Goal: Answer question/provide support: Share knowledge or assist other users

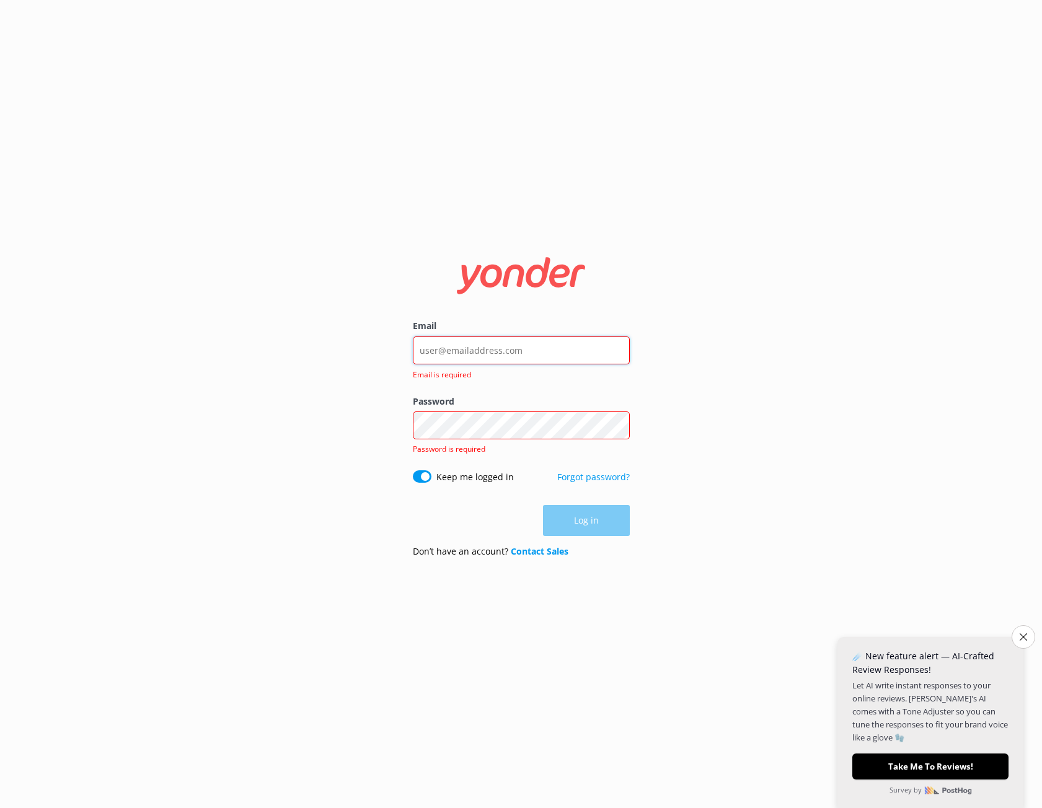
paste input "[EMAIL_ADDRESS][DOMAIN_NAME]"
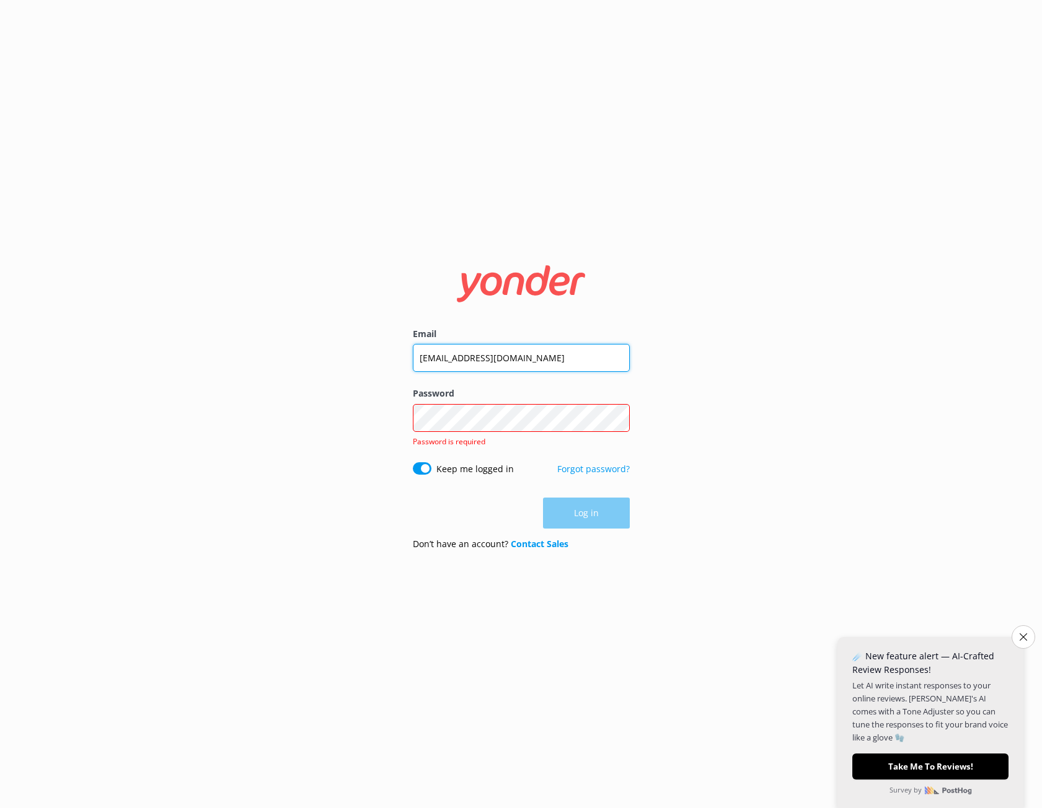
type input "[EMAIL_ADDRESS][DOMAIN_NAME]"
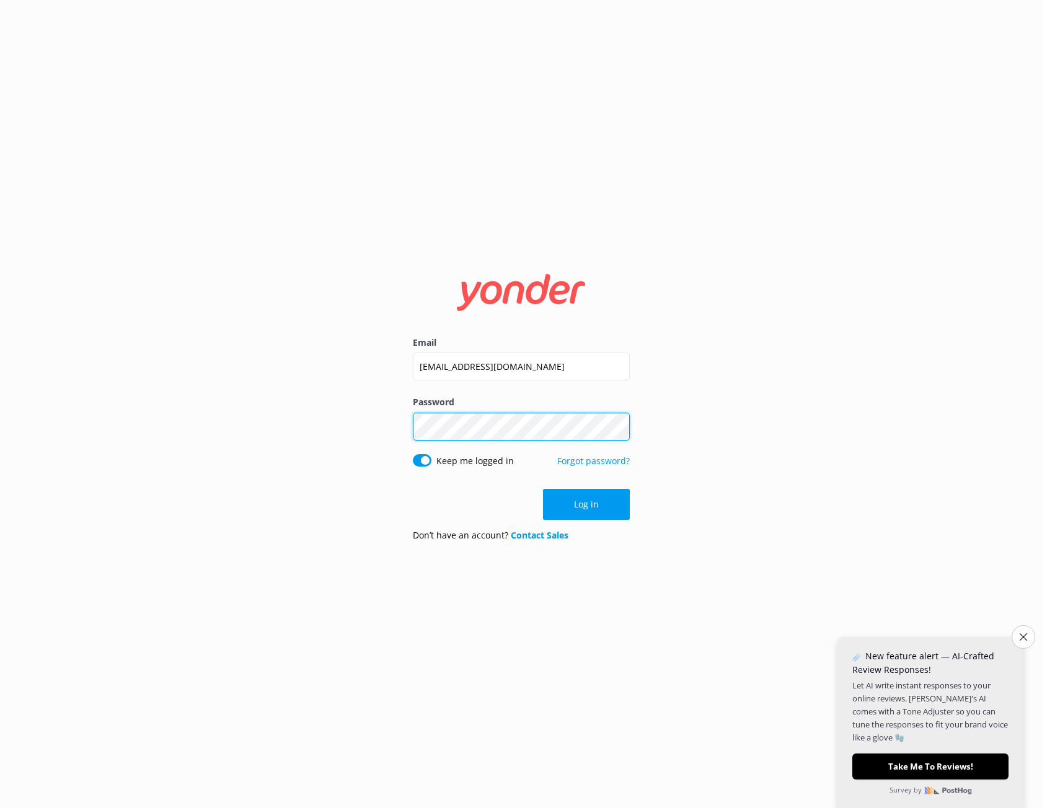
click button "Log in" at bounding box center [586, 504] width 87 height 31
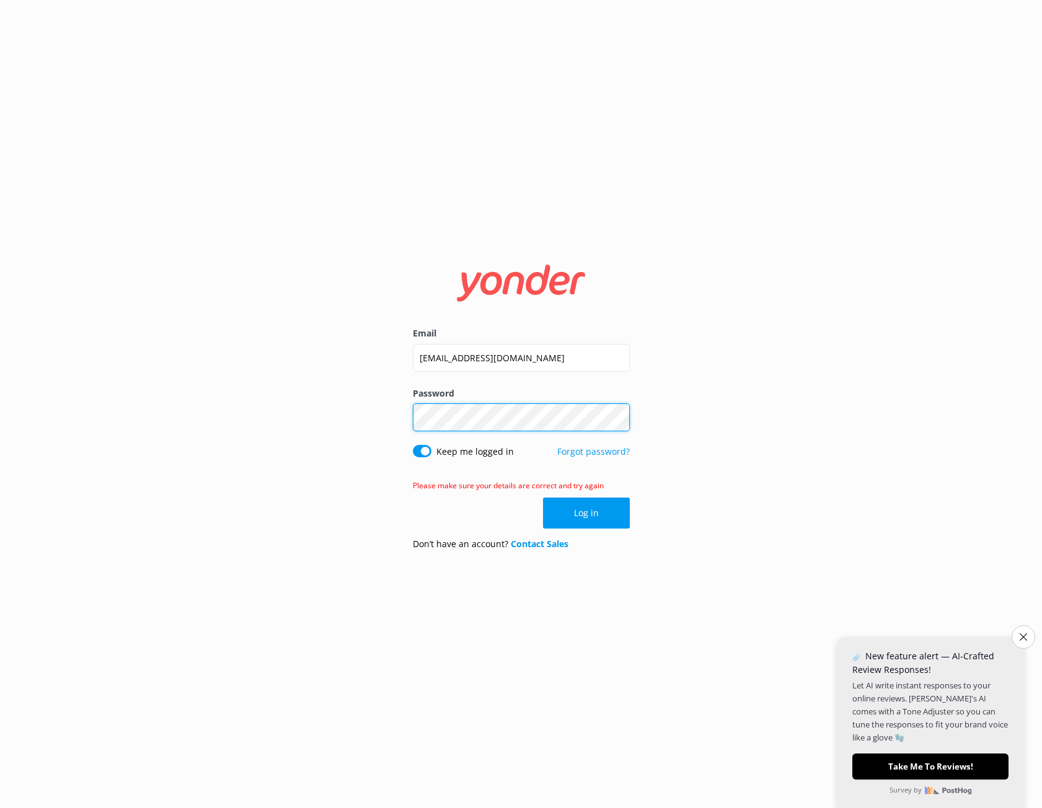
click at [384, 418] on div "Email [EMAIL_ADDRESS][DOMAIN_NAME] Password Show password Keep me logged in For…" at bounding box center [521, 404] width 1042 height 808
click button "Log in" at bounding box center [586, 513] width 87 height 31
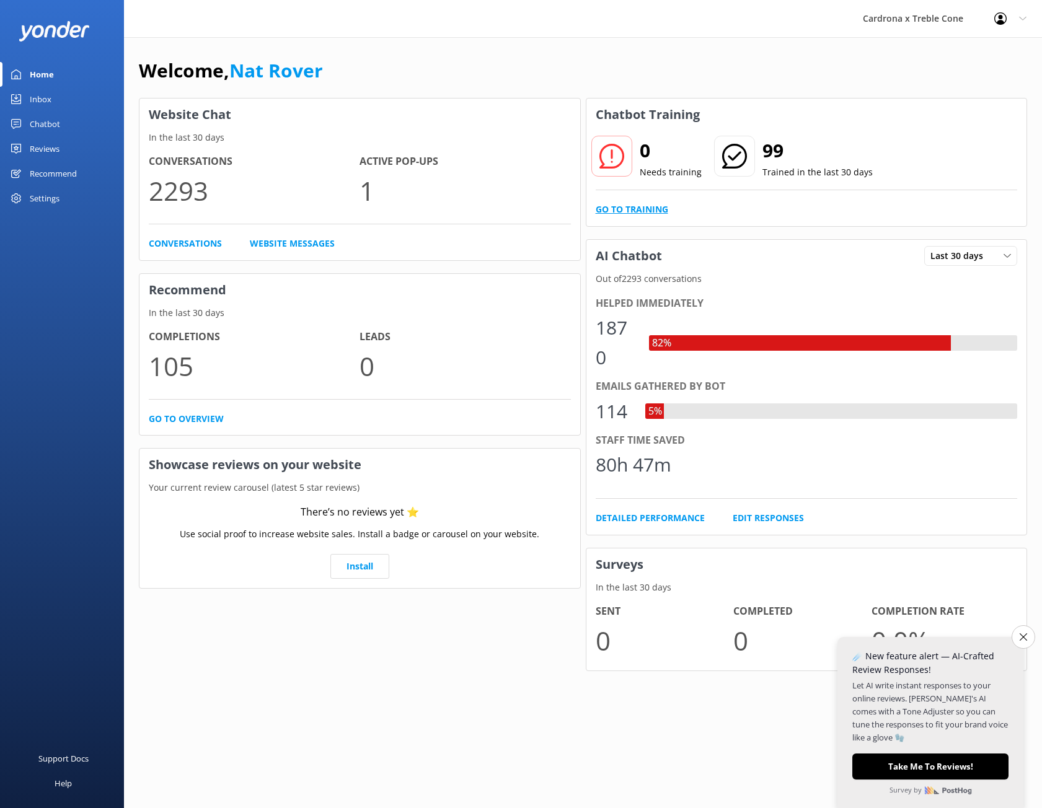
click at [642, 209] on link "Go to Training" at bounding box center [632, 210] width 73 height 14
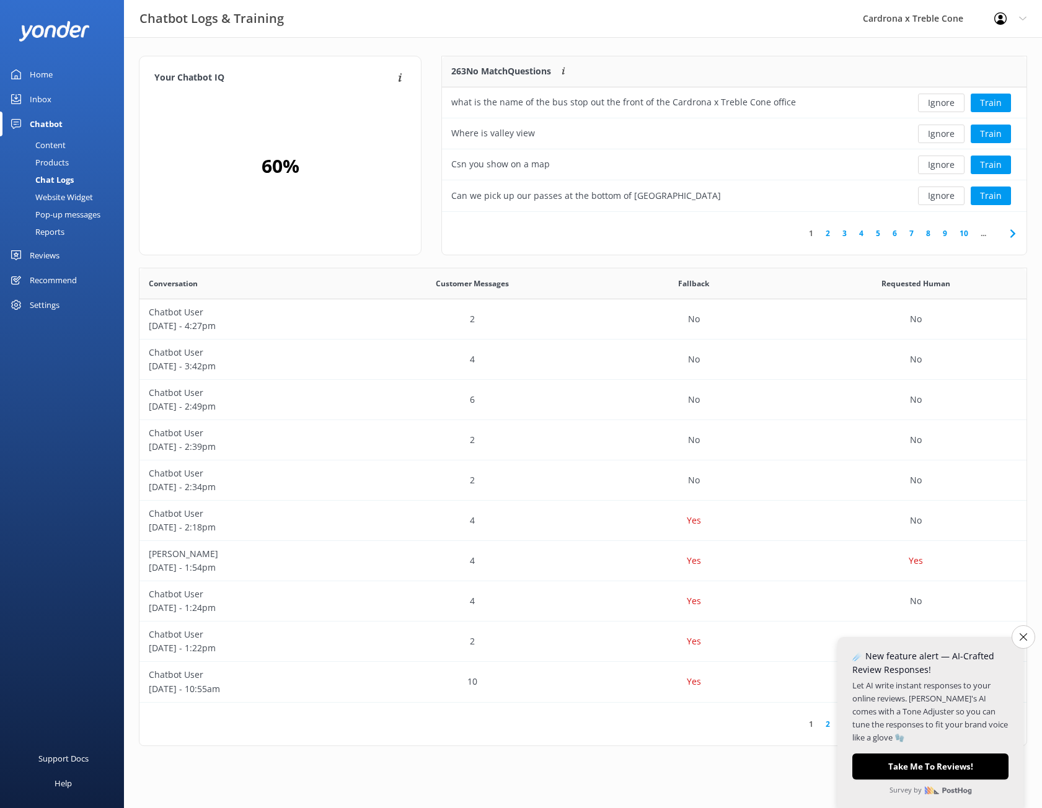
scroll to position [146, 575]
click at [978, 102] on button "Train" at bounding box center [991, 103] width 40 height 19
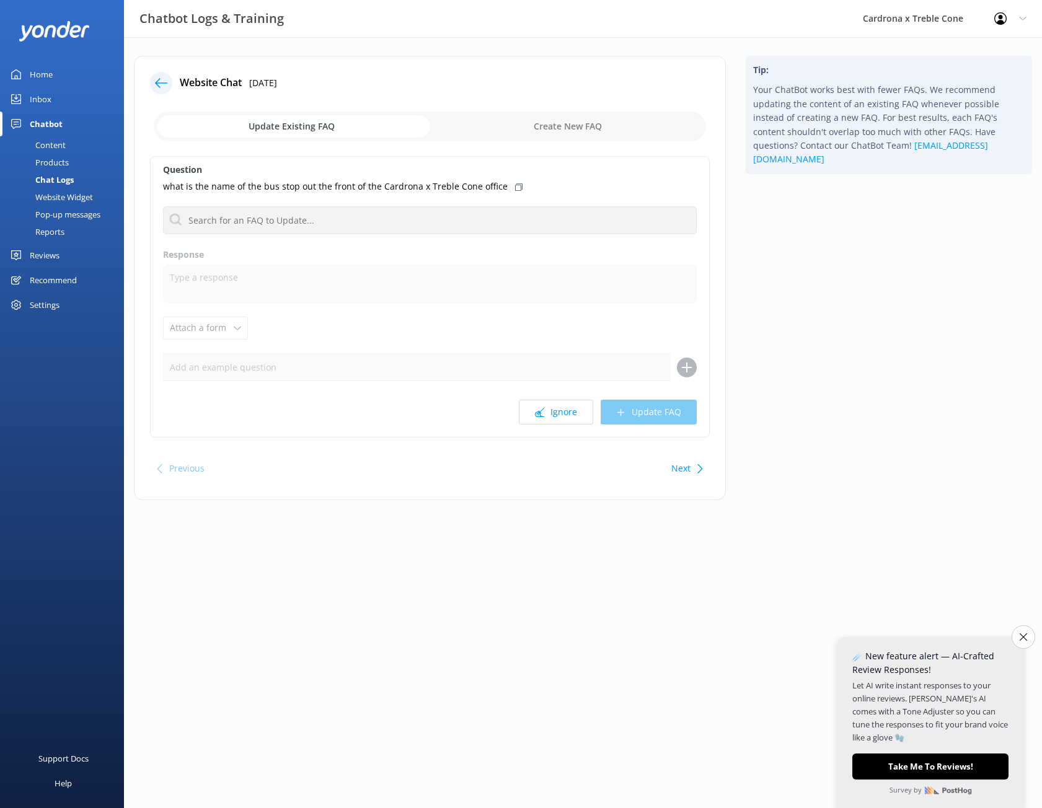
click at [150, 72] on div at bounding box center [165, 83] width 30 height 22
click at [161, 79] on icon at bounding box center [161, 83] width 12 height 12
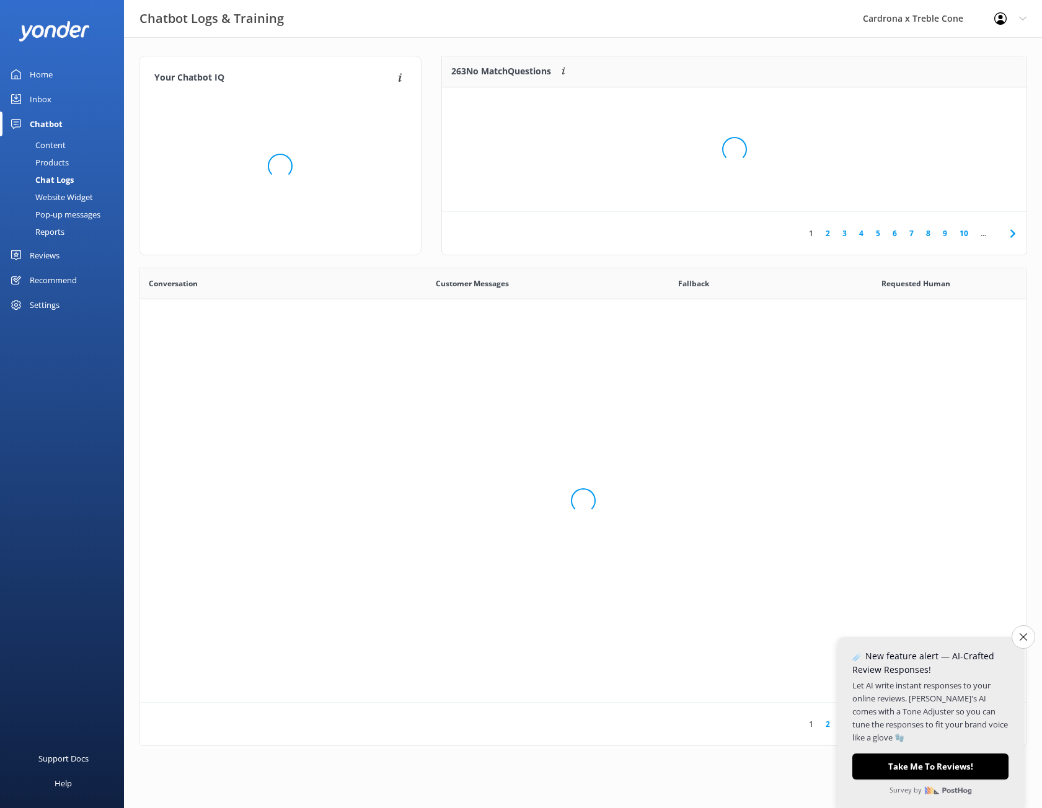
scroll to position [425, 878]
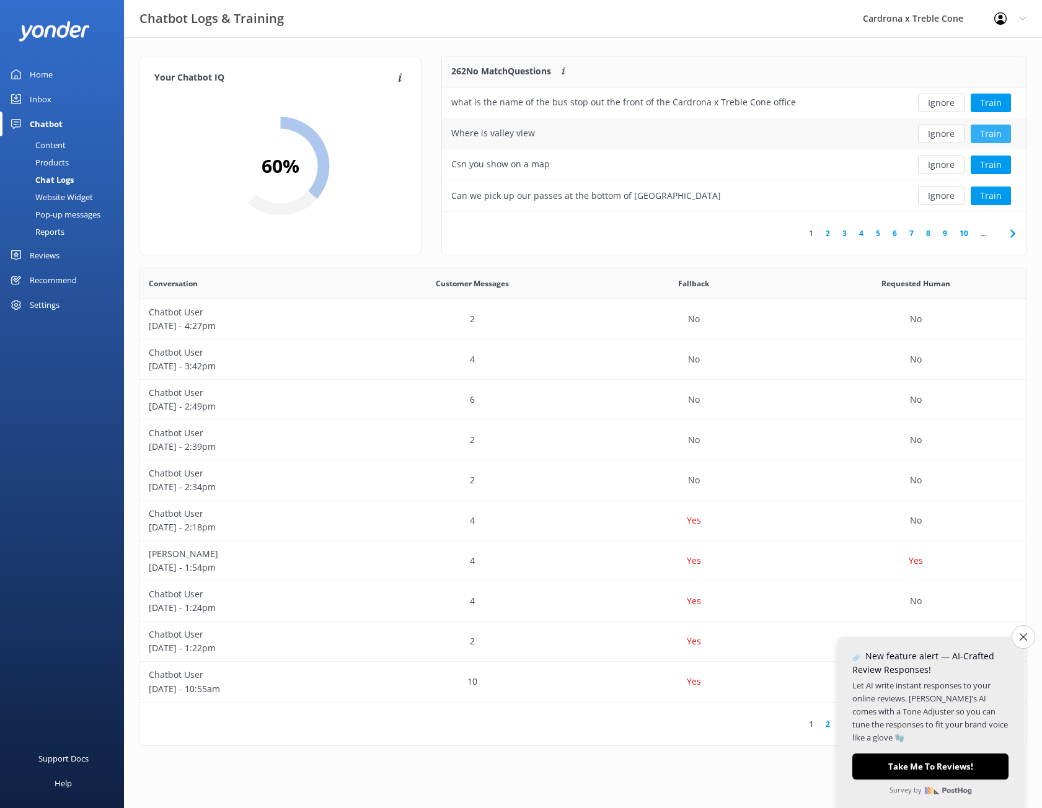
click at [981, 128] on button "Train" at bounding box center [991, 134] width 40 height 19
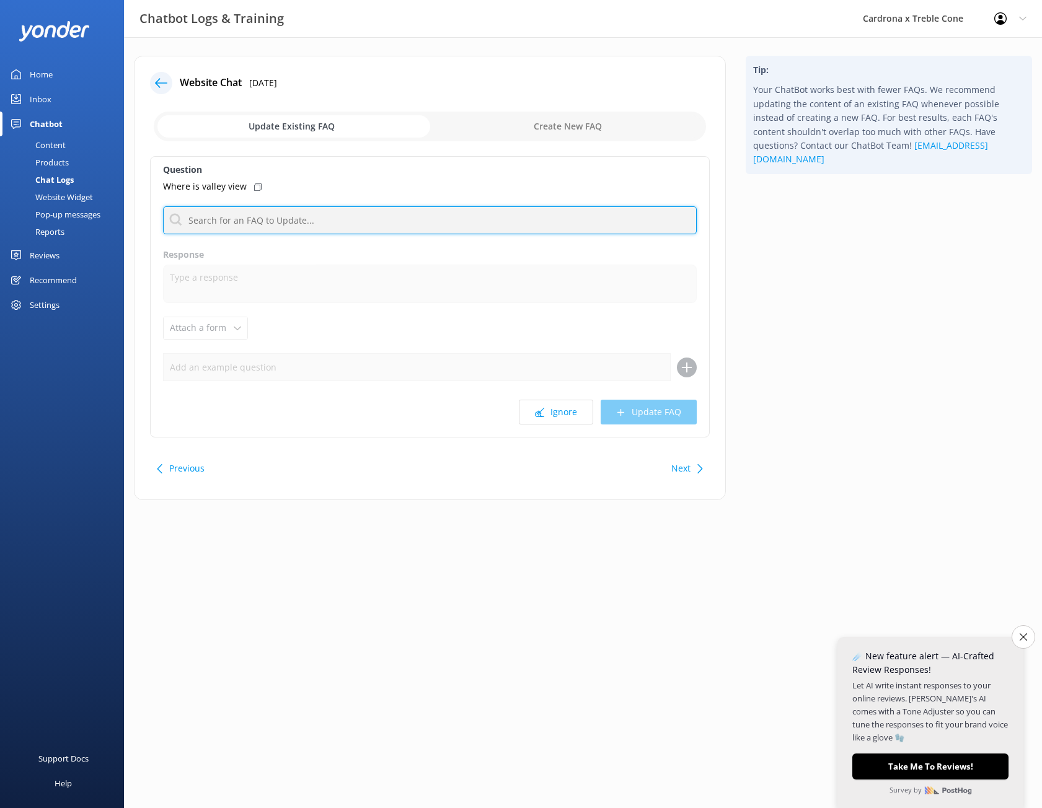
click at [213, 226] on input "text" at bounding box center [430, 220] width 534 height 28
type input "g"
click at [153, 80] on div at bounding box center [161, 83] width 22 height 22
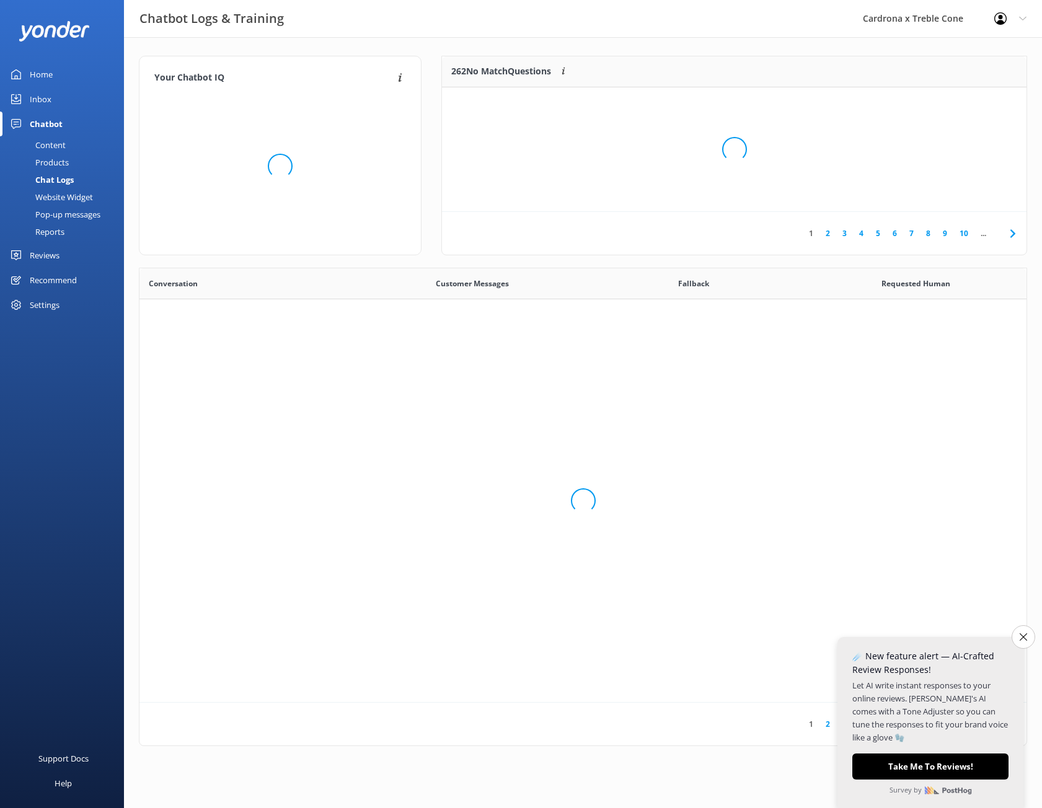
scroll to position [425, 878]
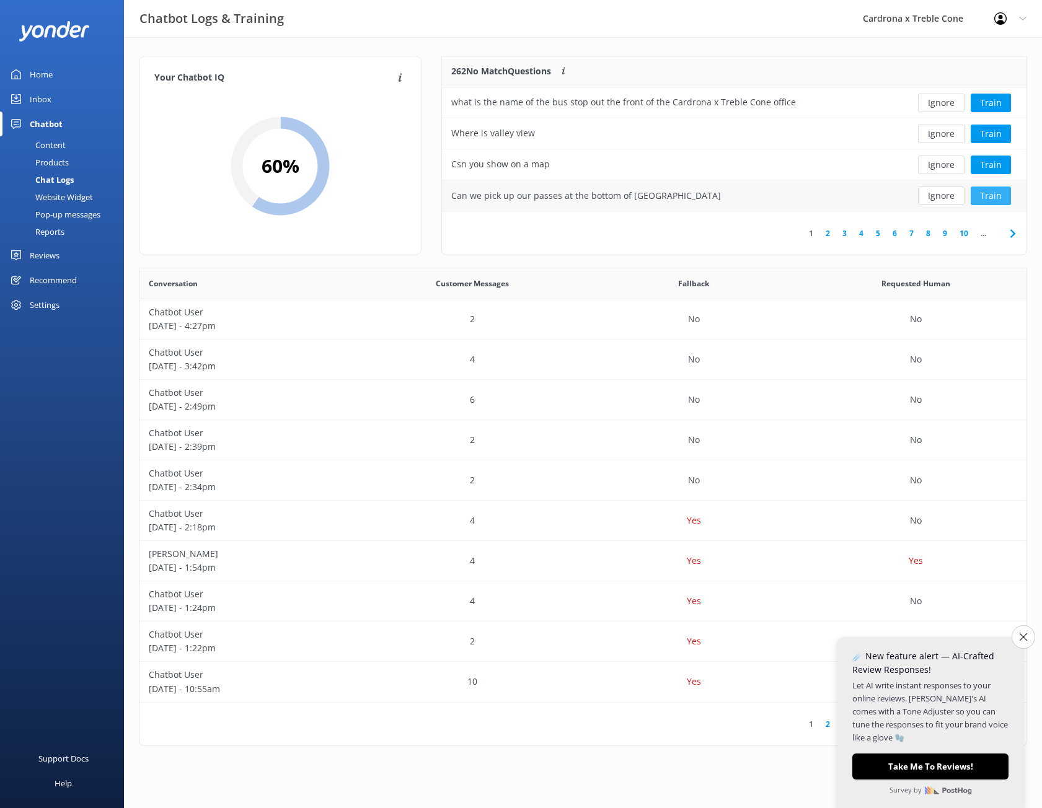
click at [984, 197] on button "Train" at bounding box center [991, 196] width 40 height 19
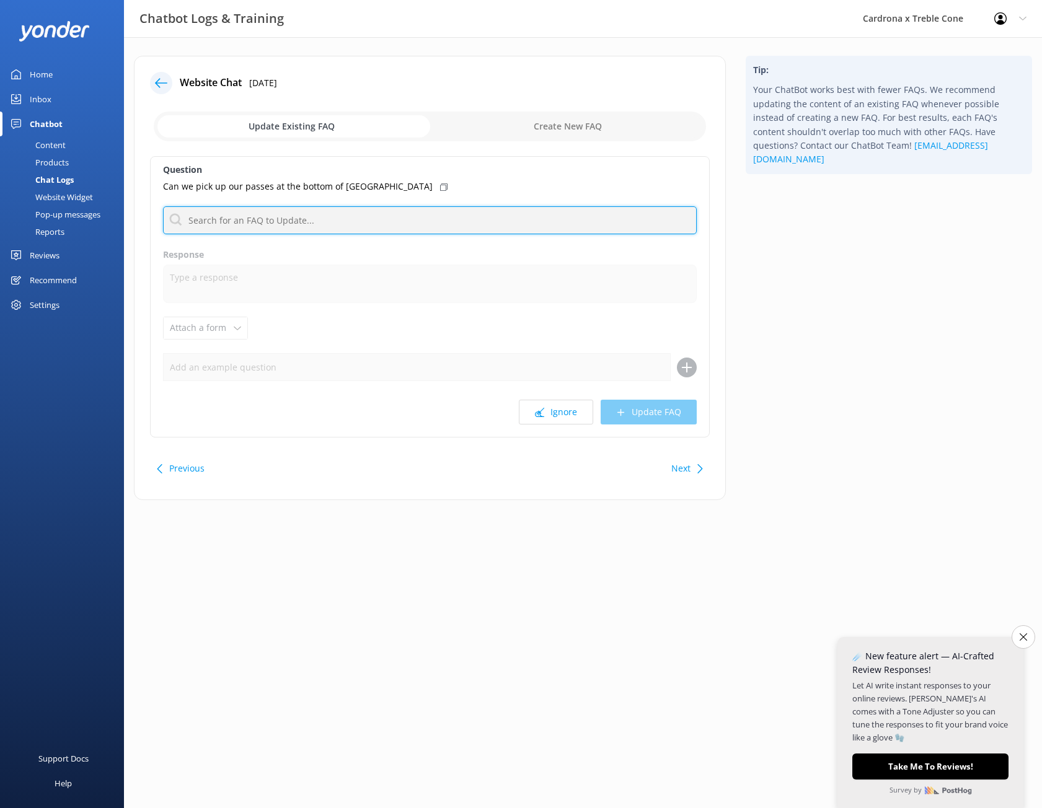
click at [274, 222] on input "text" at bounding box center [430, 220] width 534 height 28
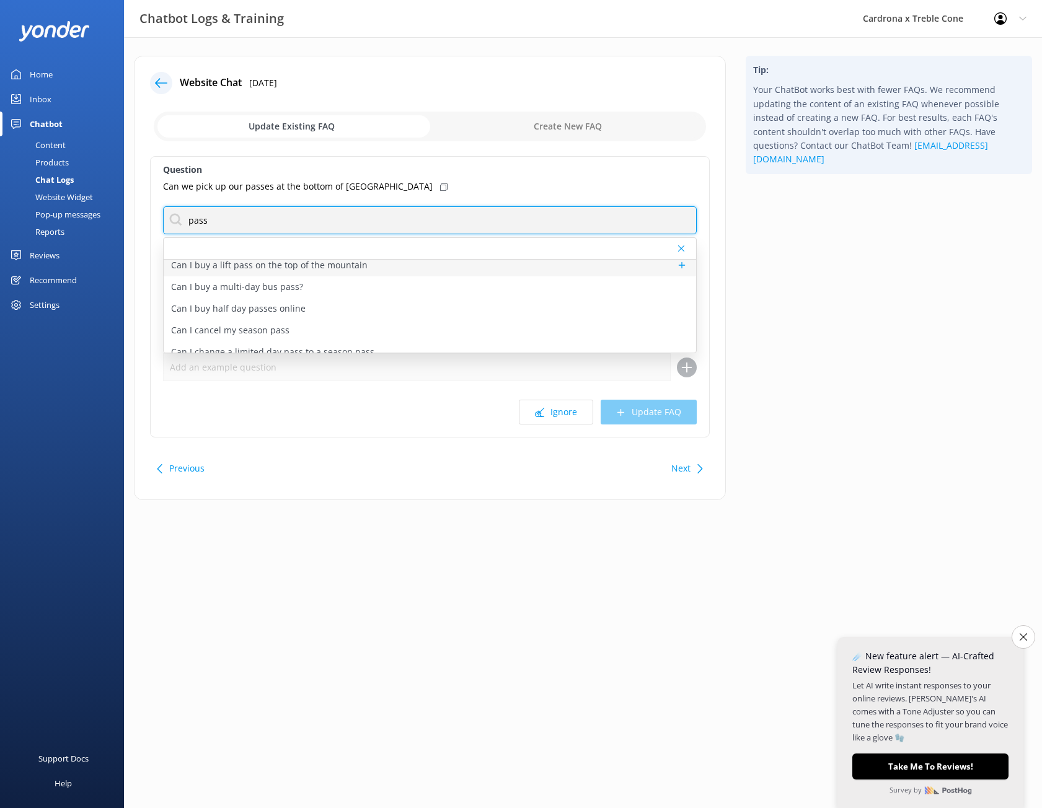
scroll to position [186, 0]
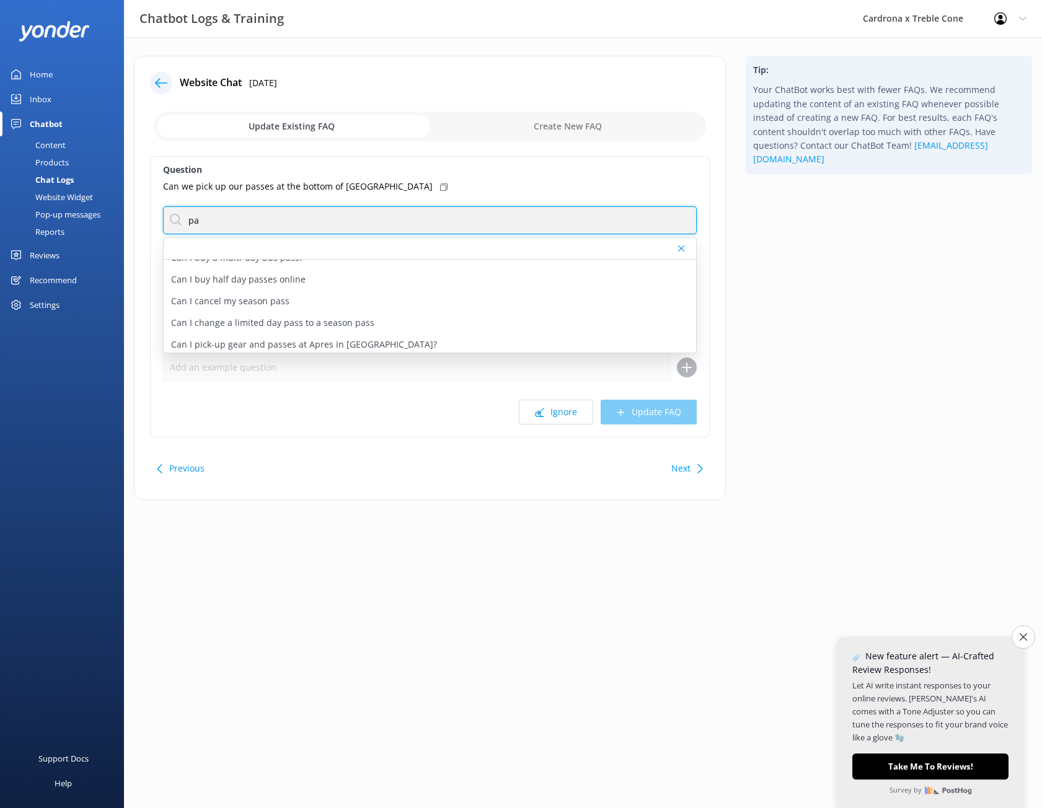
type input "p"
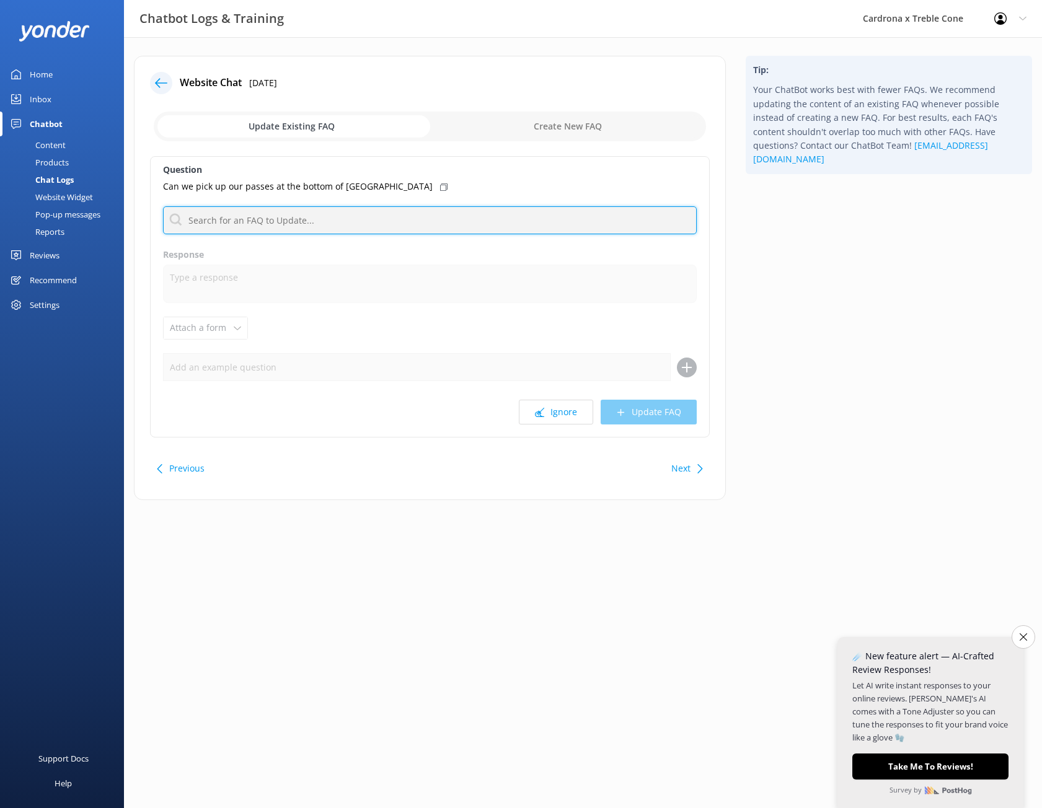
scroll to position [0, 0]
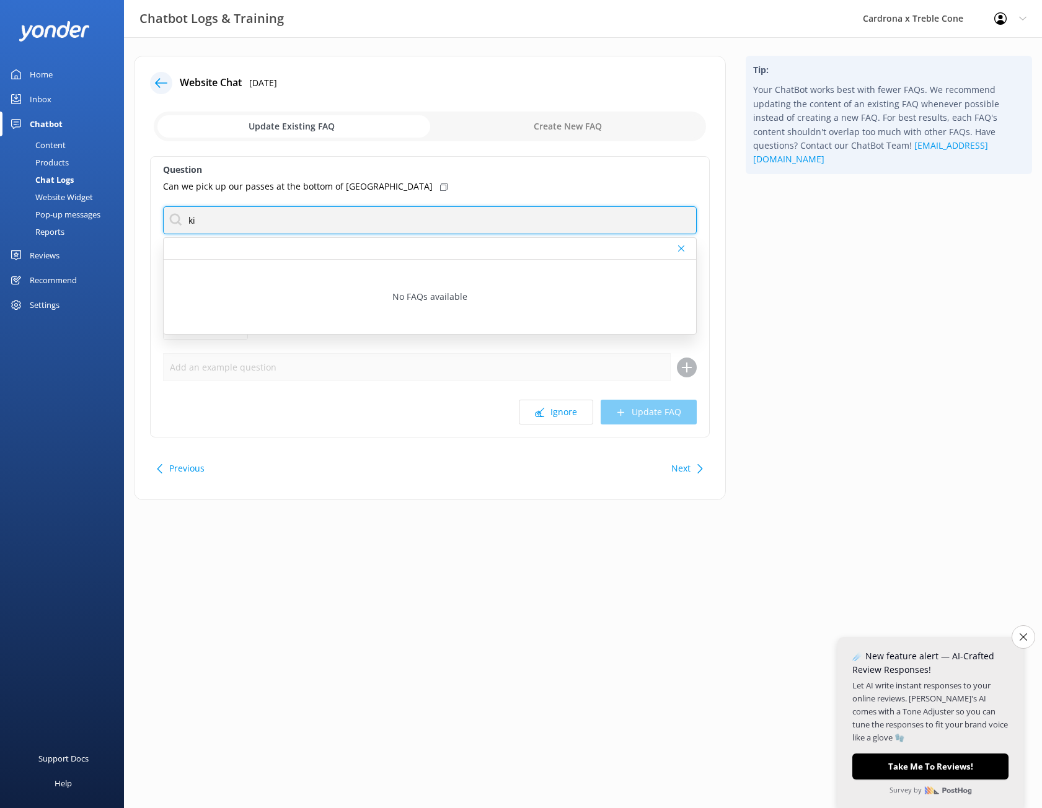
type input "k"
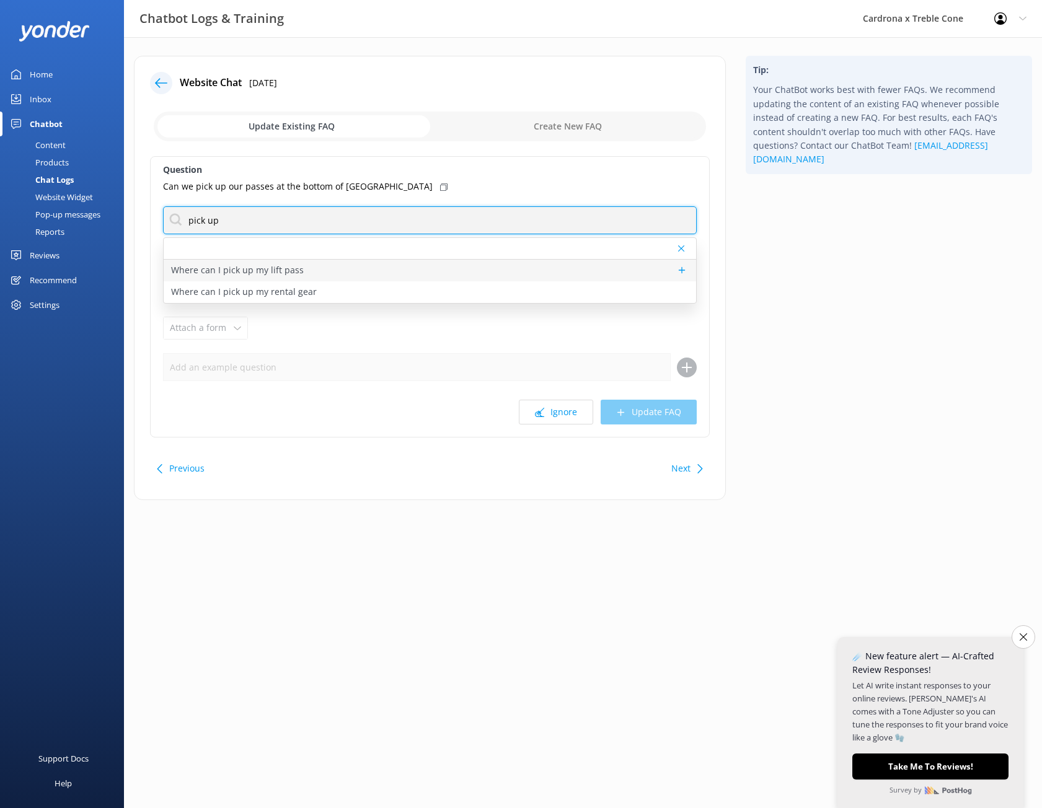
type input "pick up"
click at [260, 268] on p "Where can I pick up my lift pass" at bounding box center [237, 270] width 133 height 14
type textarea "If you purchase your passes, rentals, and lessons online ahead of time, you can…"
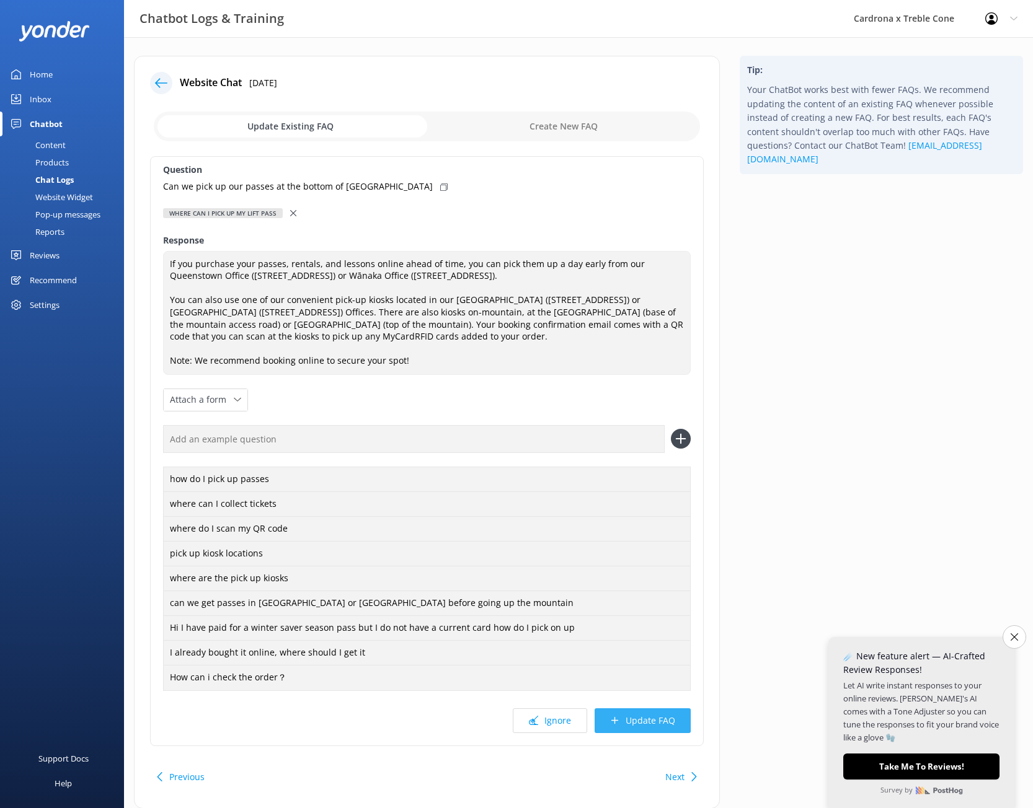
click at [633, 718] on button "Update FAQ" at bounding box center [643, 721] width 96 height 25
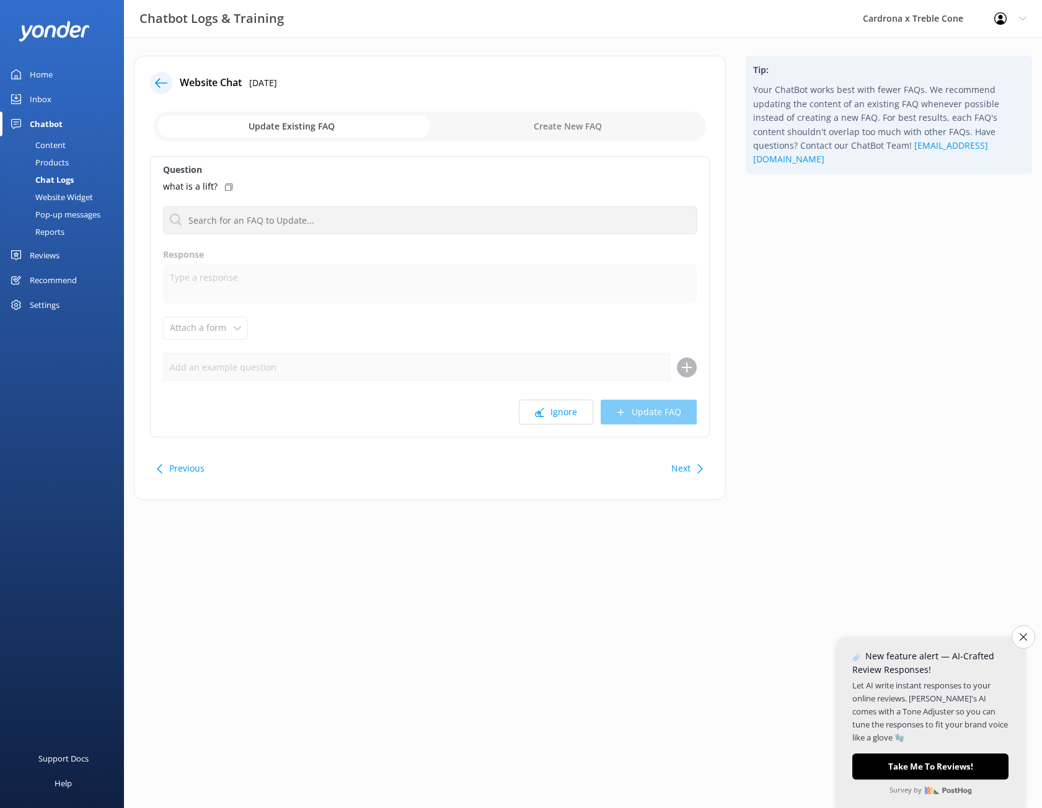
click at [154, 86] on div at bounding box center [161, 83] width 22 height 22
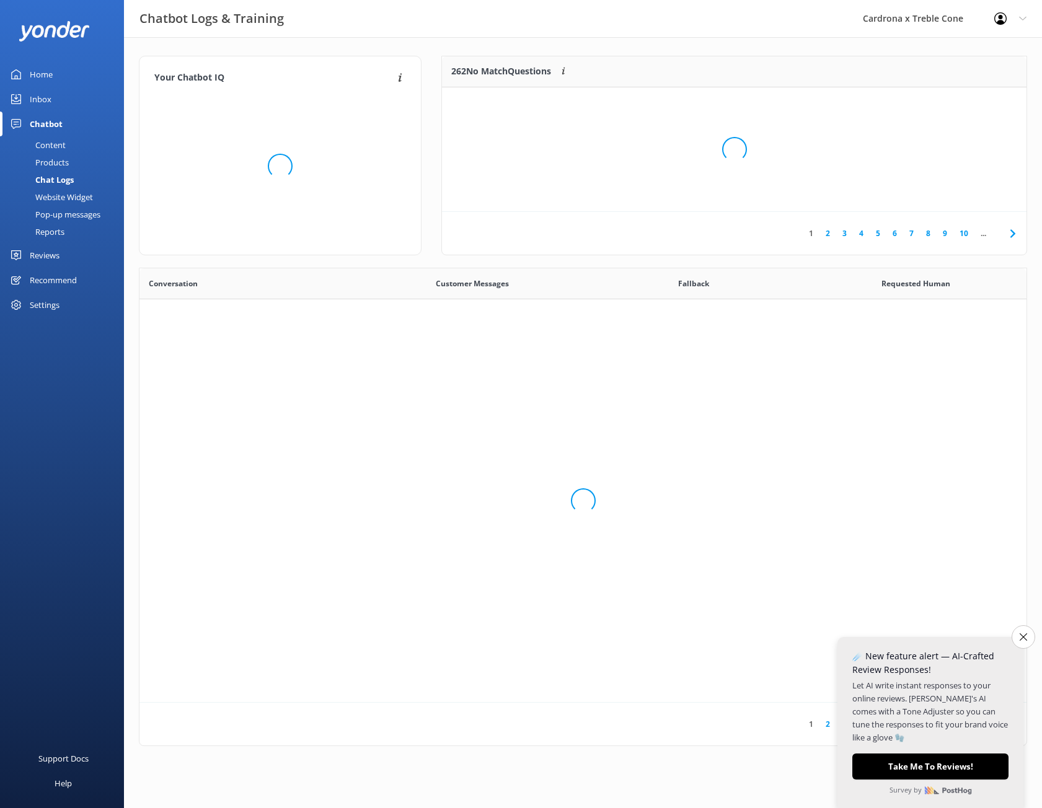
scroll to position [425, 878]
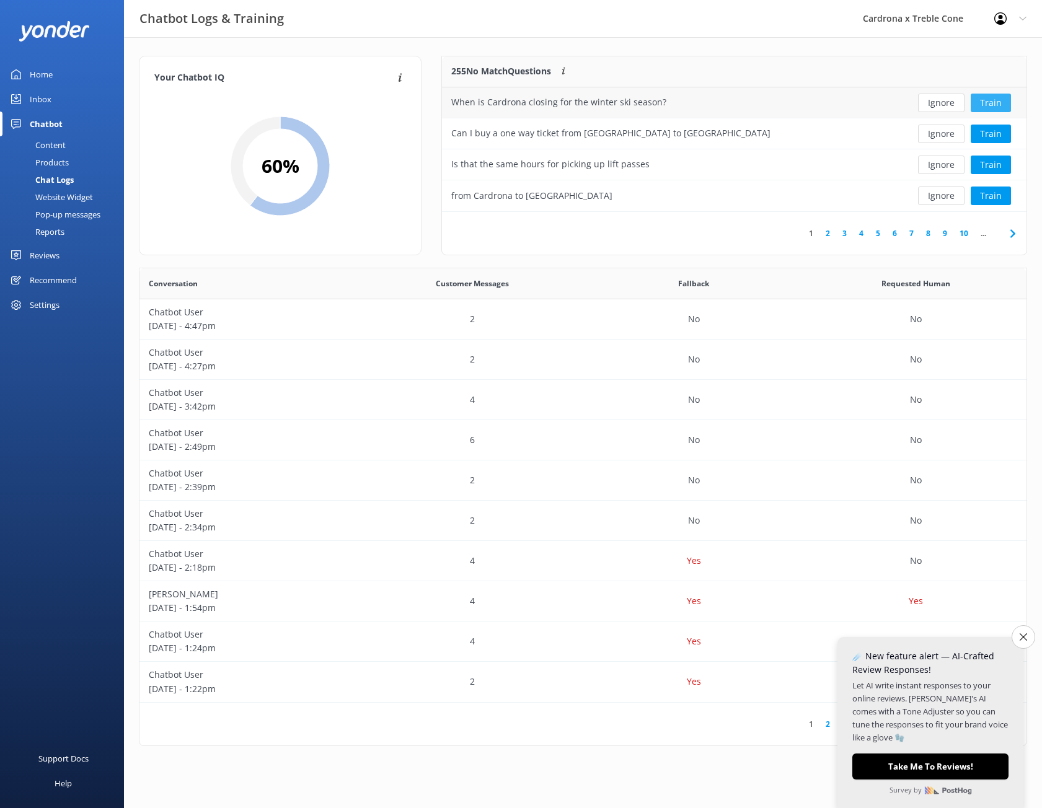
click at [991, 102] on button "Train" at bounding box center [991, 103] width 40 height 19
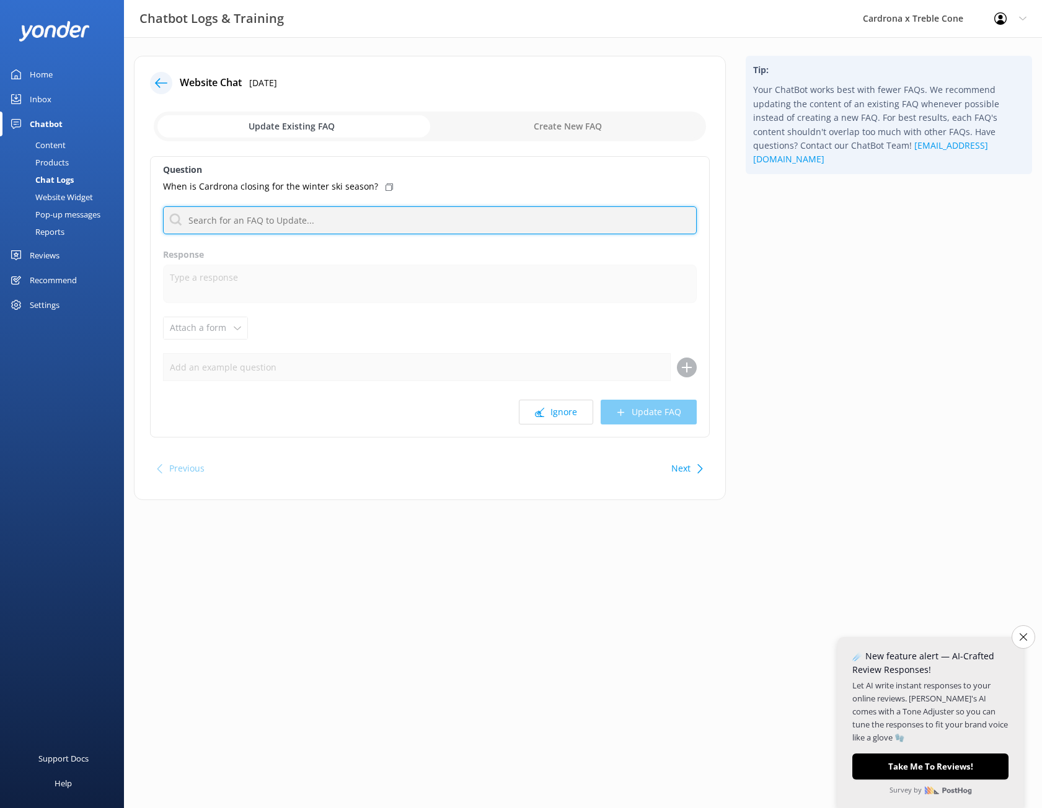
click at [226, 219] on input "text" at bounding box center [430, 220] width 534 height 28
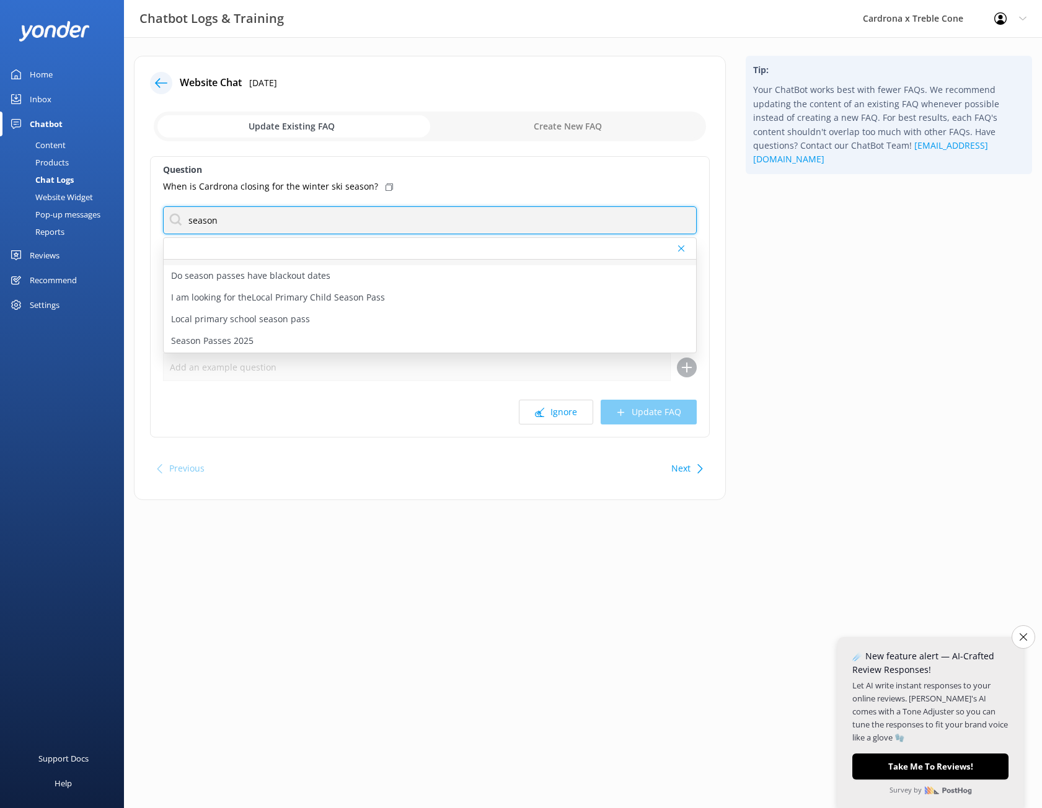
scroll to position [124, 0]
type input "season"
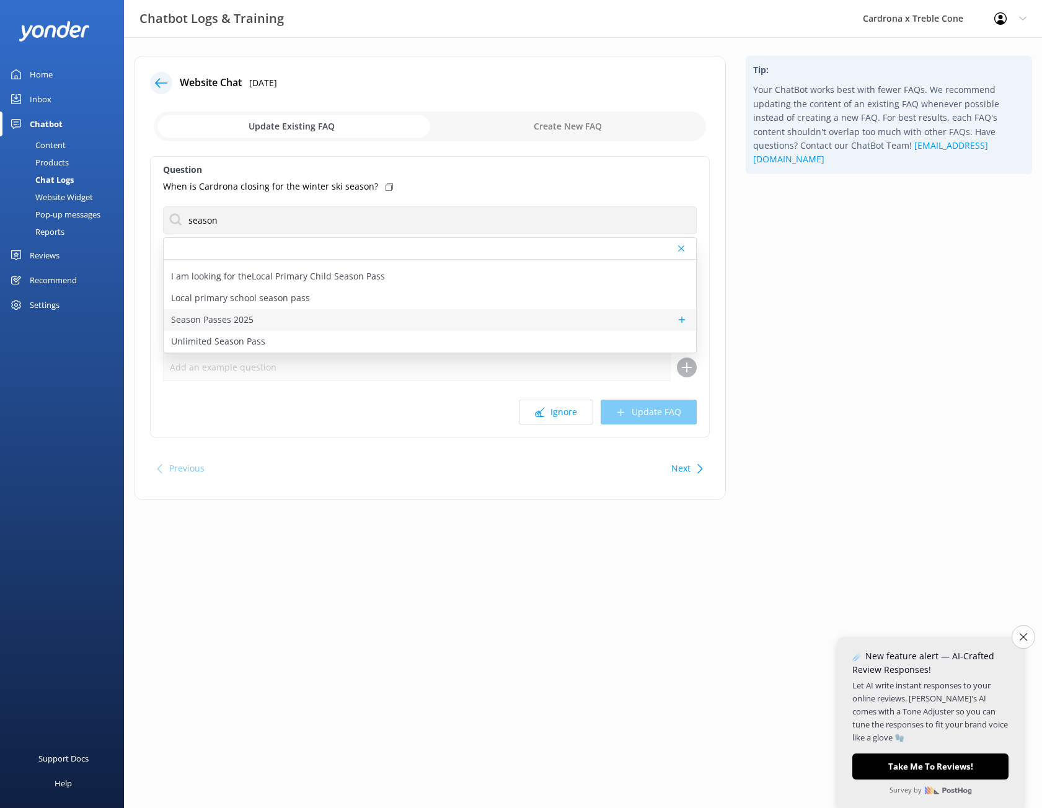
click at [332, 315] on div "Season Passes 2025" at bounding box center [430, 320] width 533 height 22
type textarea "Season Passes for the Winter 2025 season are now available to purchase online […"
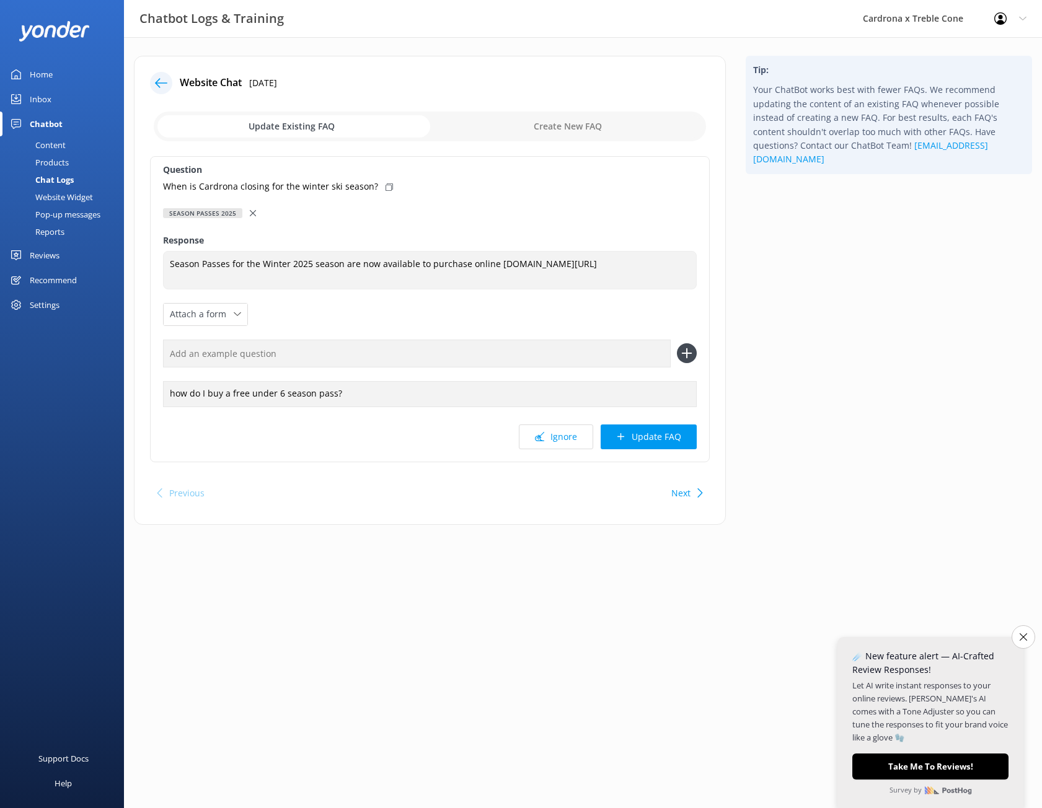
click at [250, 215] on icon at bounding box center [253, 213] width 6 height 6
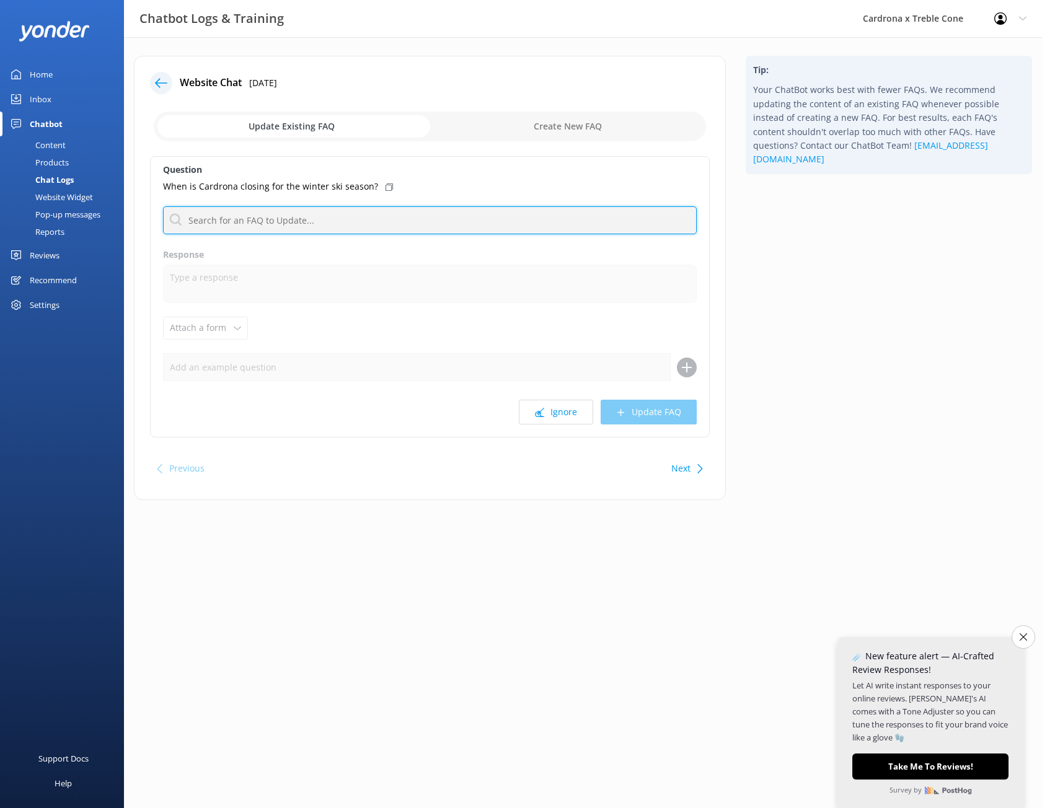
click at [250, 210] on input "text" at bounding box center [430, 220] width 534 height 28
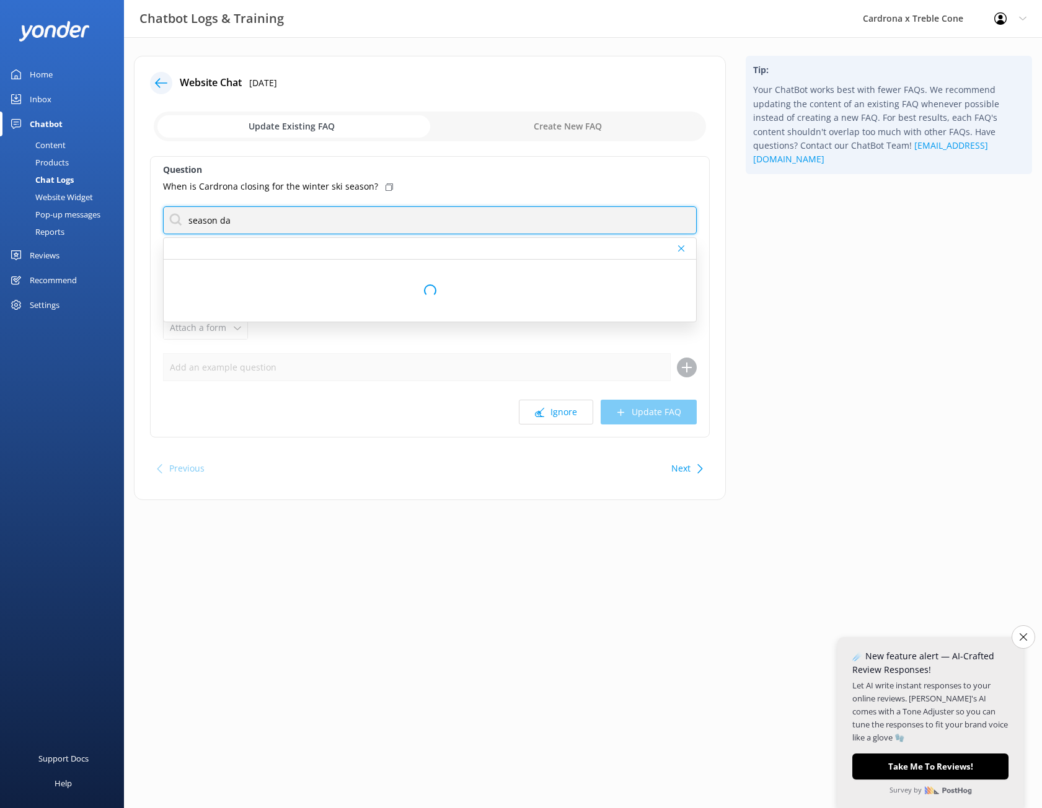
scroll to position [0, 0]
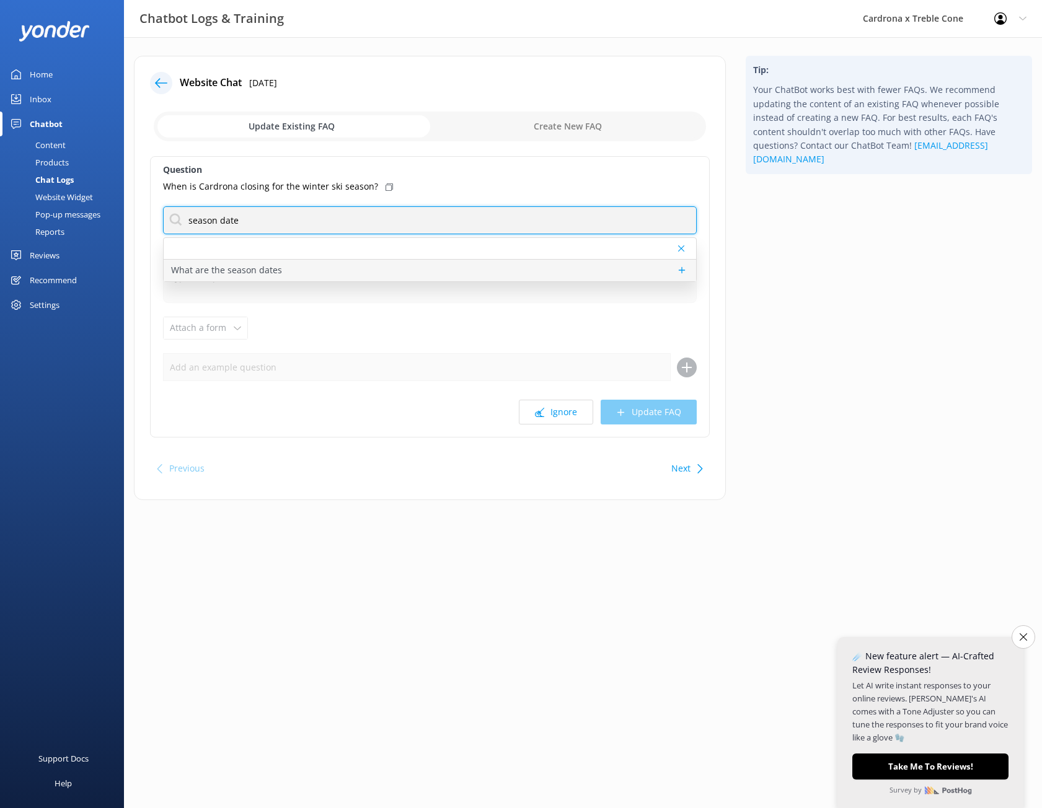
type input "season date"
click at [259, 264] on p "What are the season dates" at bounding box center [226, 270] width 111 height 14
type textarea "The tentative season dates for Winter '25 are:‍ Cardrona: [DATE] – [DATE]. Treb…"
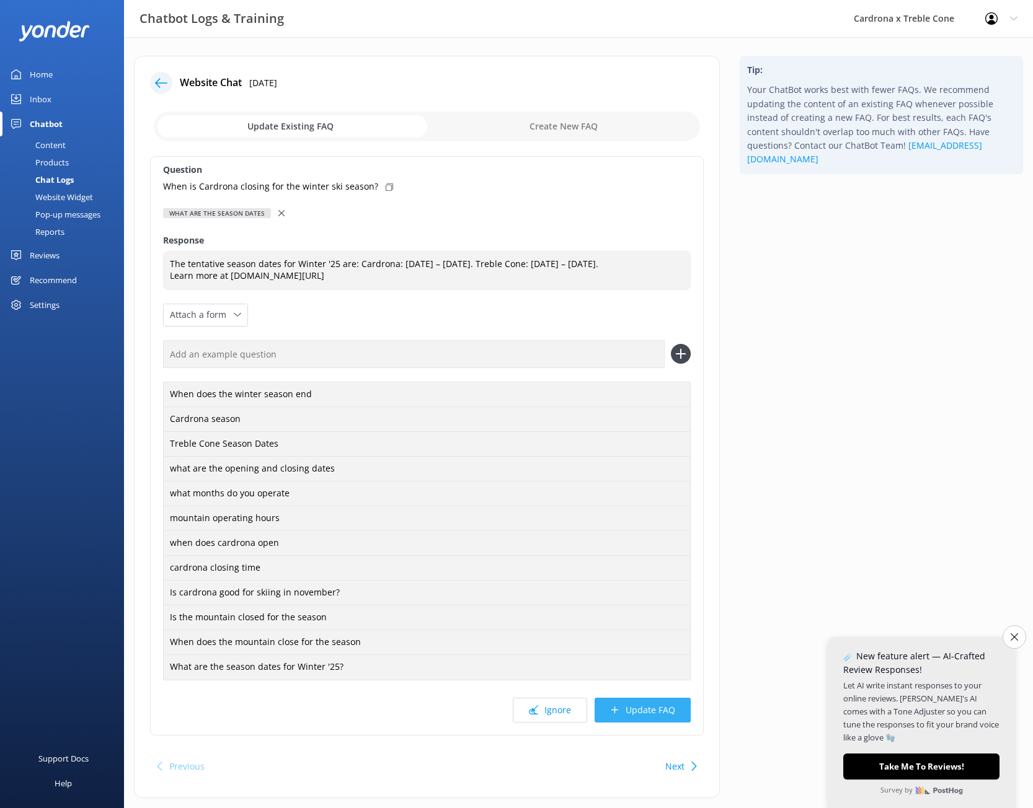
click at [626, 709] on button "Update FAQ" at bounding box center [643, 710] width 96 height 25
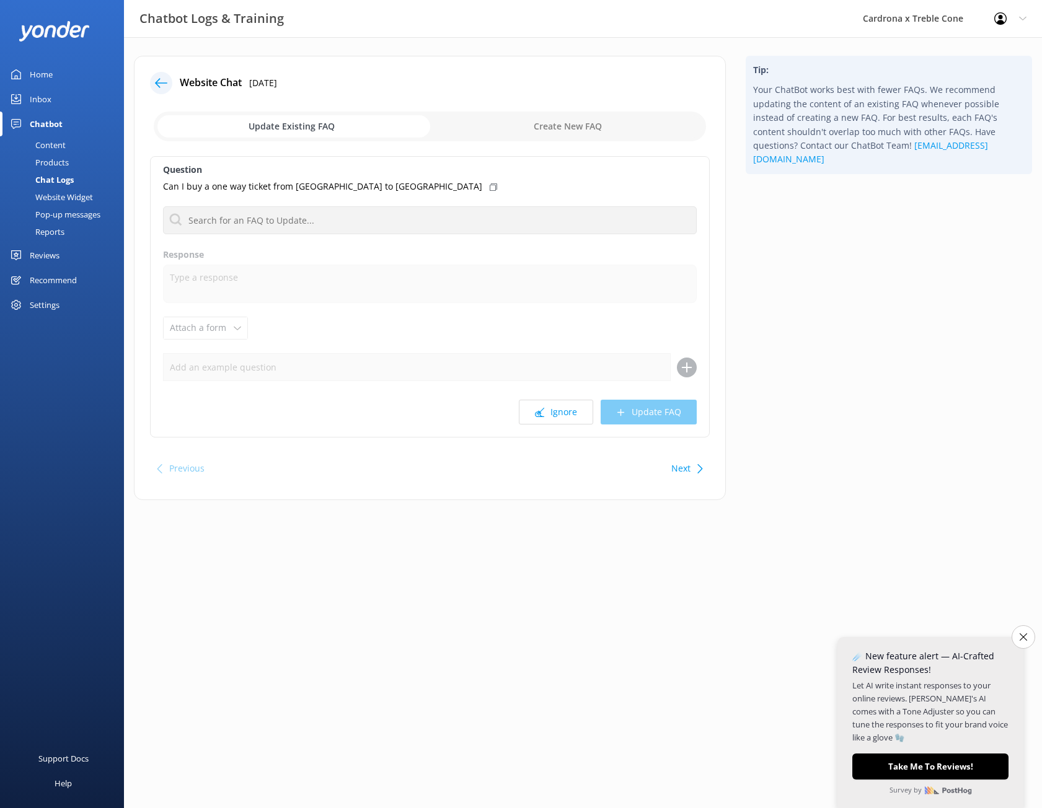
click at [161, 89] on icon at bounding box center [161, 83] width 12 height 12
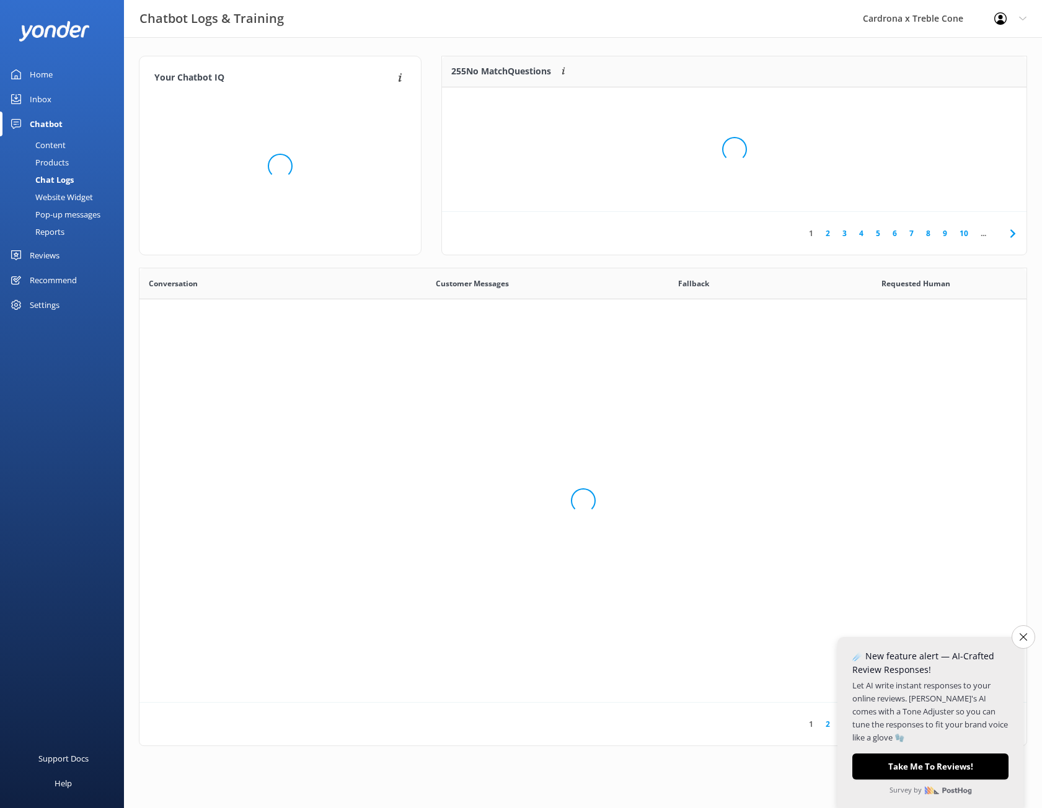
scroll to position [425, 878]
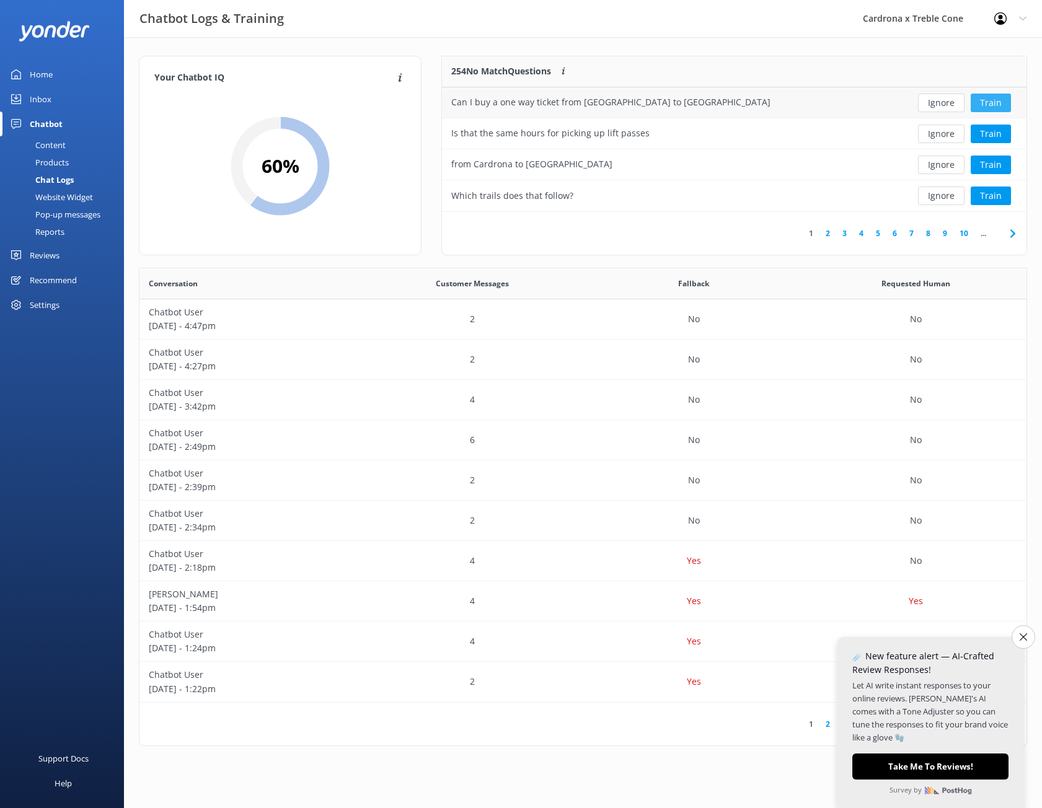
click at [999, 102] on button "Train" at bounding box center [991, 103] width 40 height 19
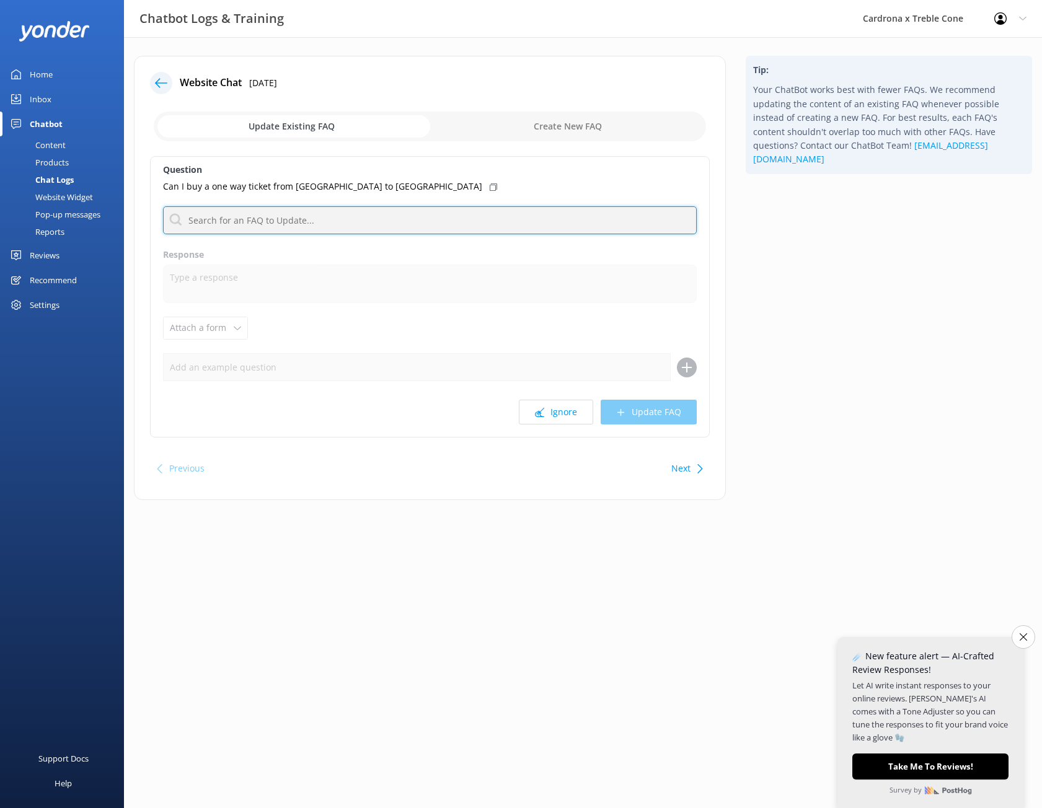
click at [262, 219] on input "text" at bounding box center [430, 220] width 534 height 28
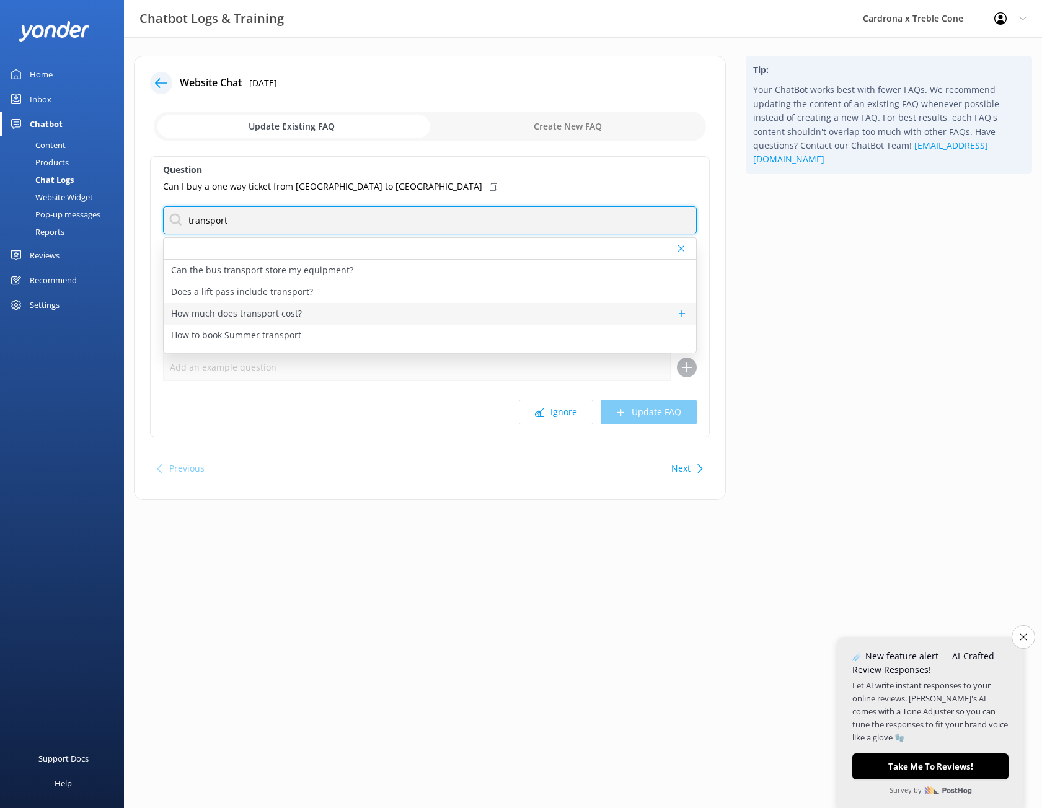
type input "transport"
click at [326, 319] on div "How much does transport cost?" at bounding box center [430, 314] width 533 height 22
type textarea "Return transport from [GEOGRAPHIC_DATA] or [GEOGRAPHIC_DATA] costs $44 per adul…"
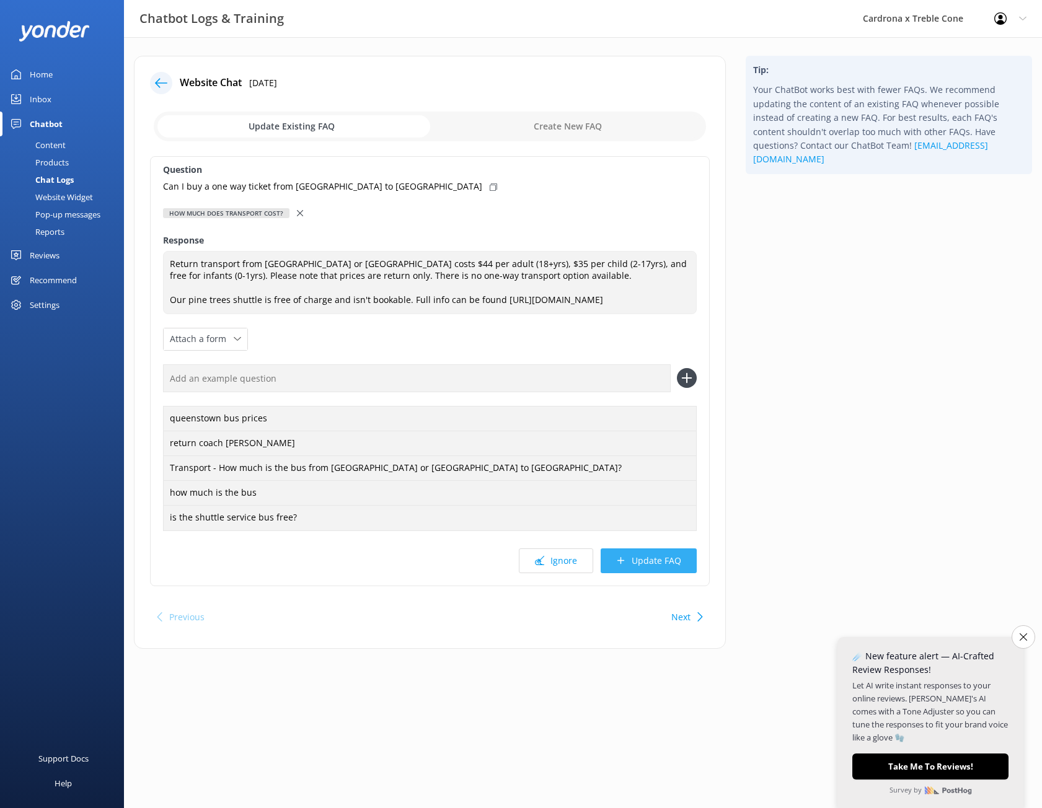
click at [662, 568] on button "Update FAQ" at bounding box center [649, 561] width 96 height 25
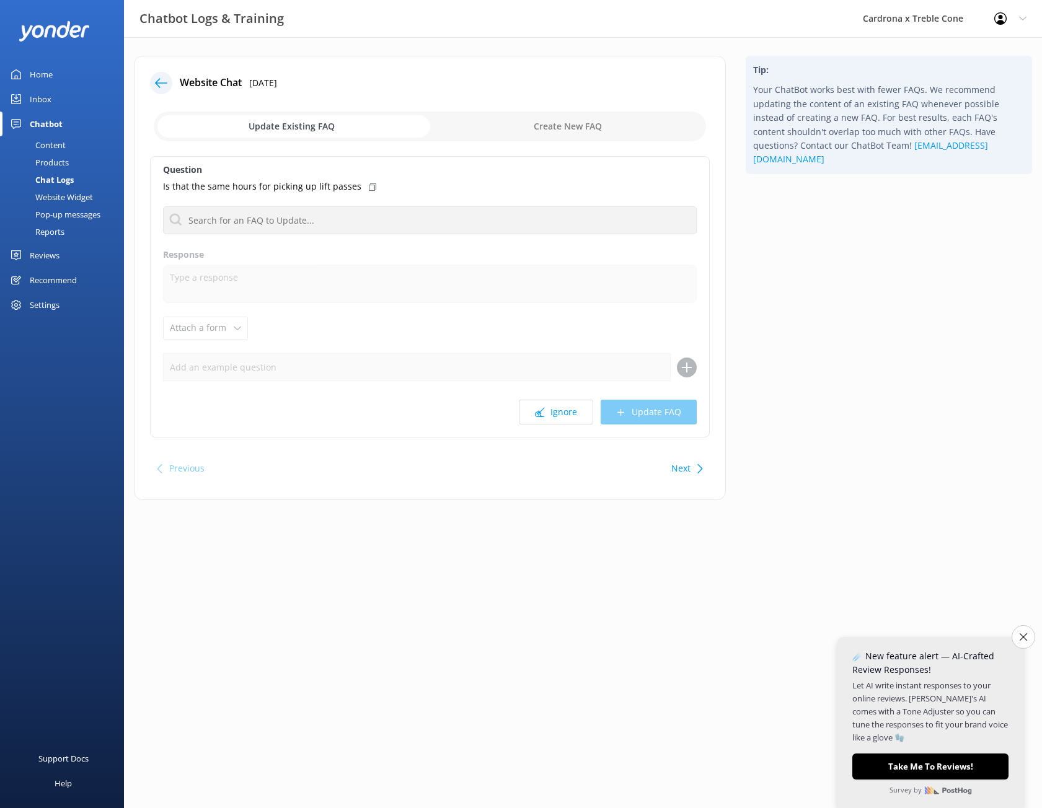
click at [161, 81] on icon at bounding box center [161, 83] width 12 height 12
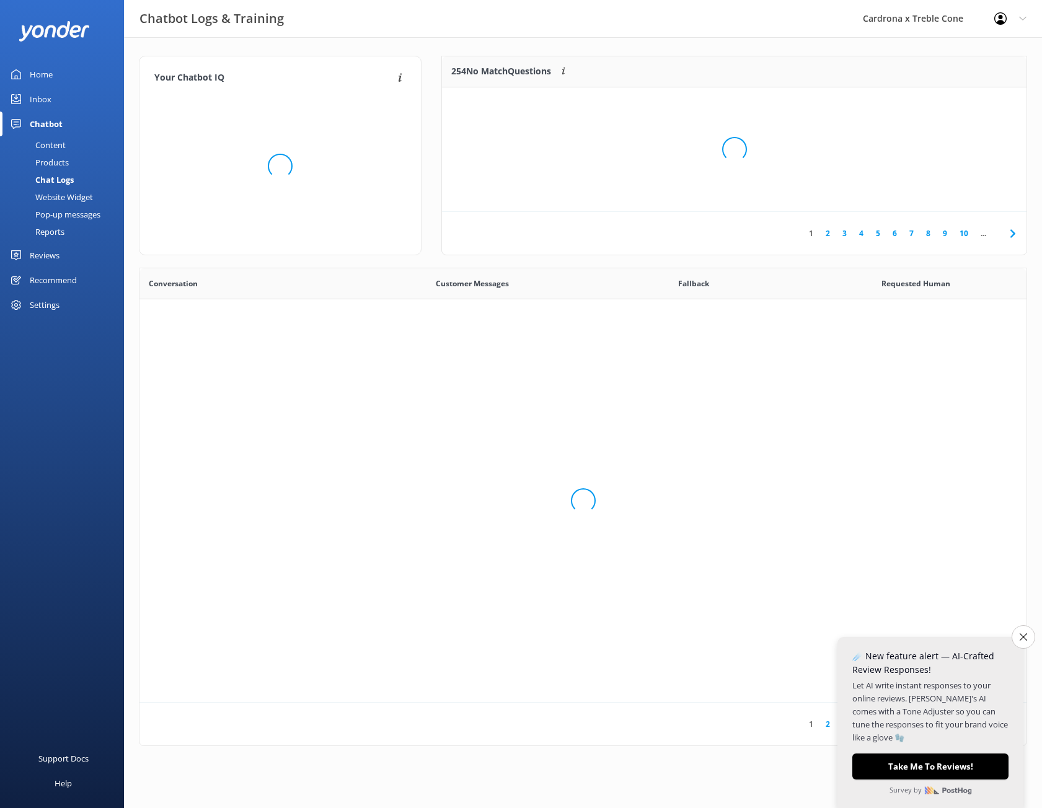
scroll to position [425, 878]
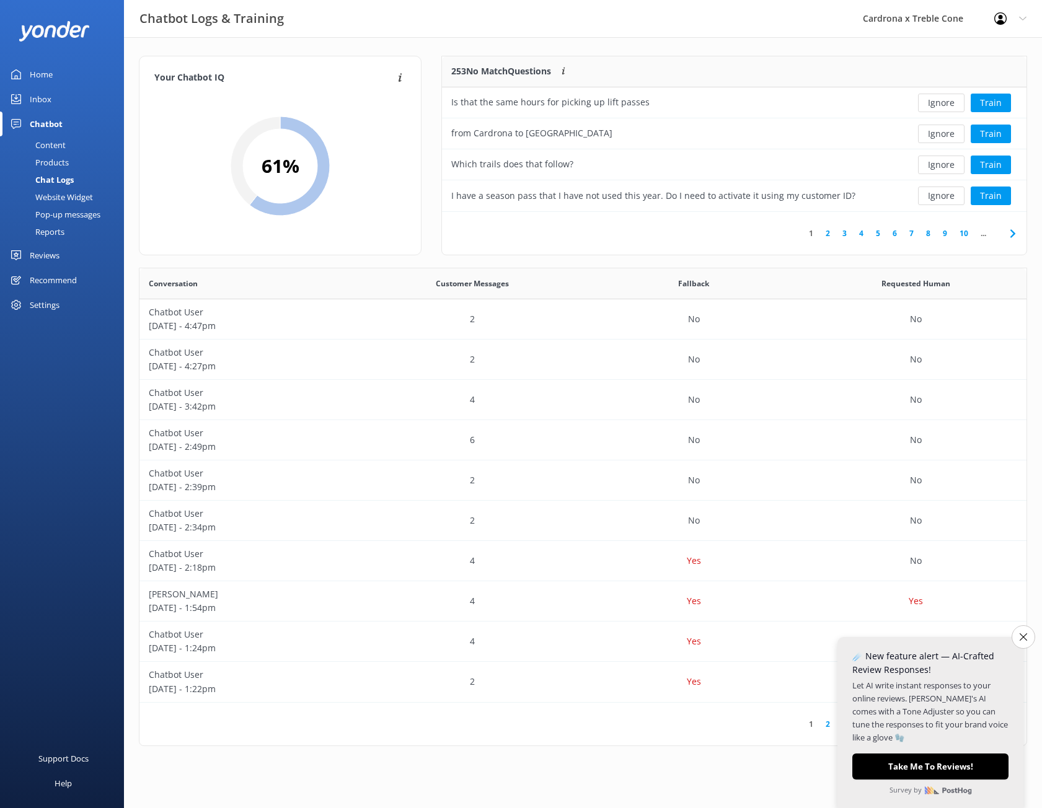
click at [829, 232] on link "2" at bounding box center [828, 234] width 17 height 12
click at [849, 231] on link "3" at bounding box center [844, 234] width 17 height 12
click at [857, 234] on link "4" at bounding box center [861, 234] width 17 height 12
